Goal: Transaction & Acquisition: Purchase product/service

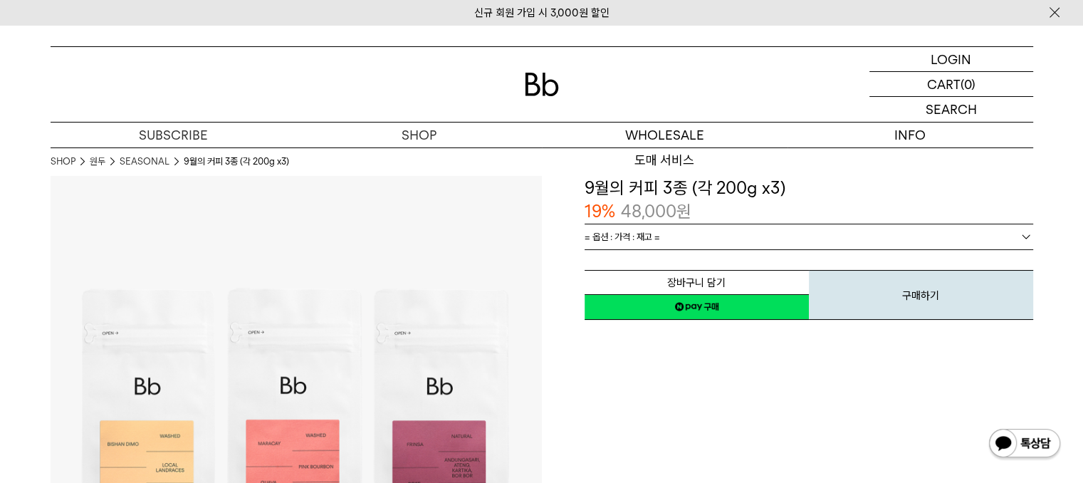
drag, startPoint x: 732, startPoint y: 139, endPoint x: 863, endPoint y: 38, distance: 165.0
click at [655, 238] on span "= 옵션 : 가격 : 재고 =" at bounding box center [621, 236] width 75 height 25
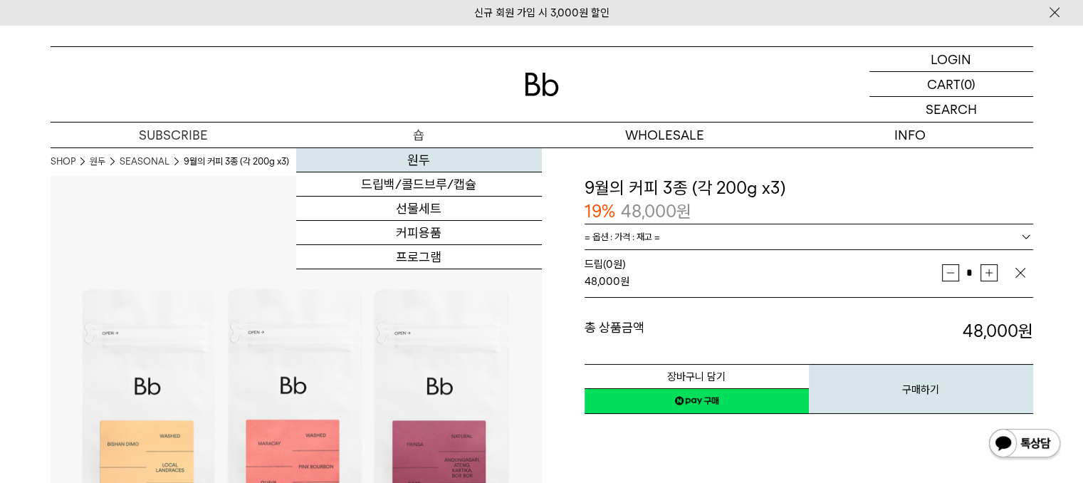
click at [407, 163] on link "원두" at bounding box center [419, 160] width 246 height 24
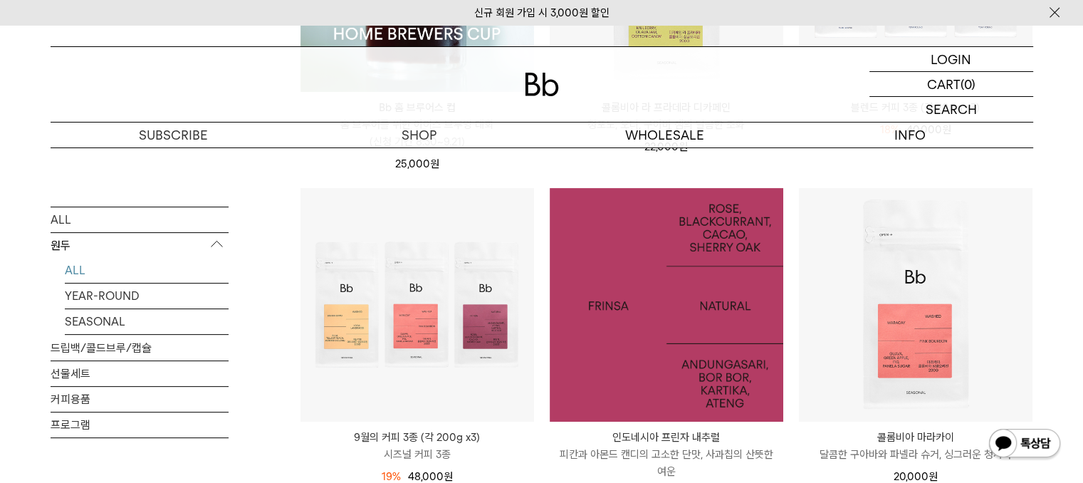
scroll to position [498, 0]
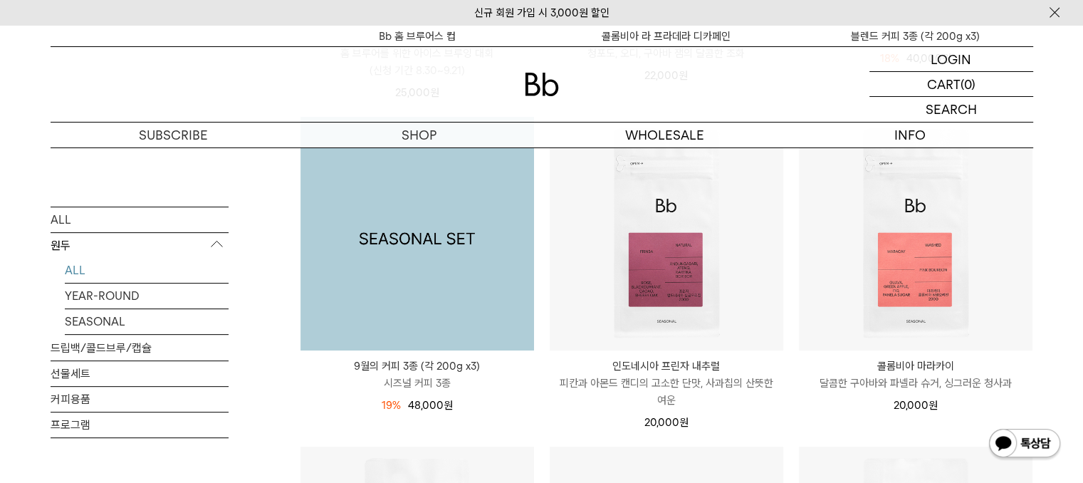
click at [467, 317] on img at bounding box center [416, 233] width 233 height 233
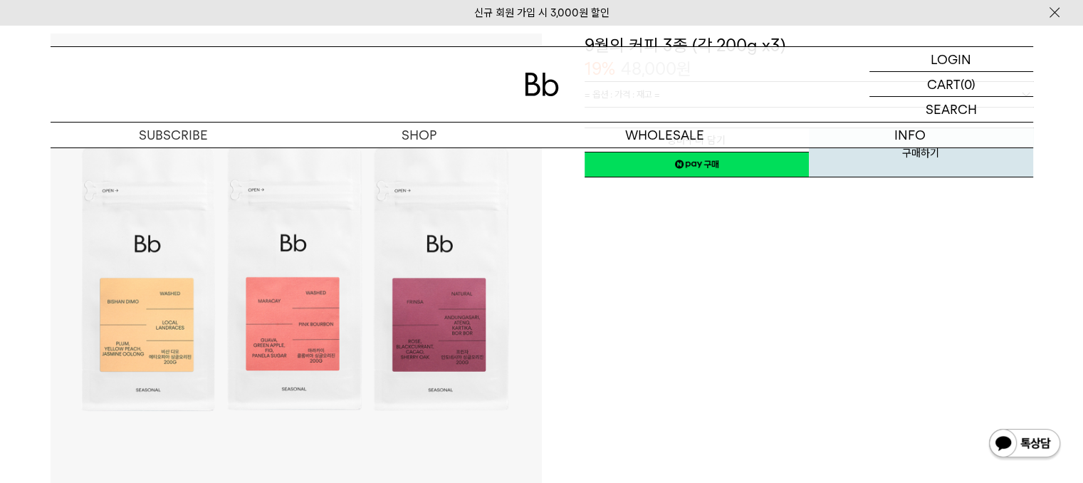
drag, startPoint x: 456, startPoint y: 297, endPoint x: 444, endPoint y: 295, distance: 11.5
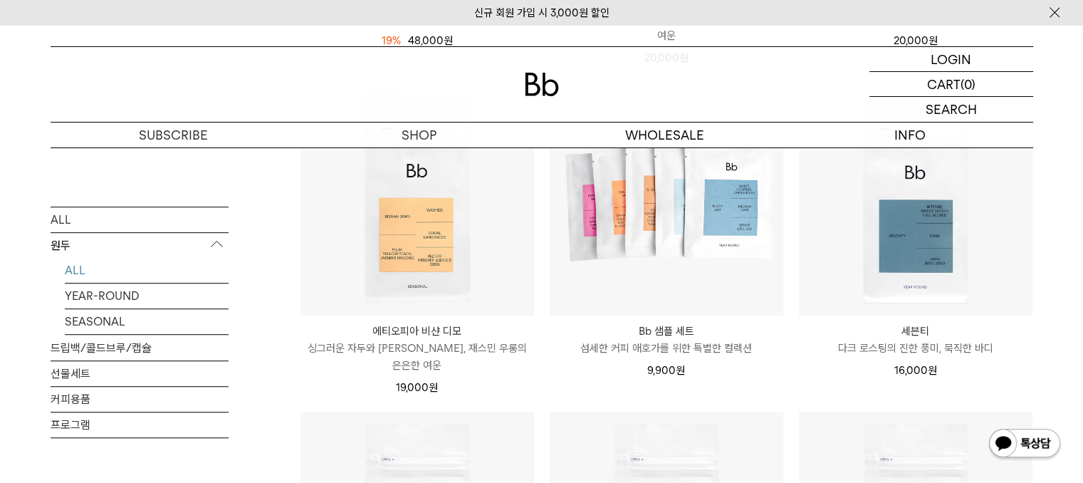
scroll to position [783, 0]
